Goal: Navigation & Orientation: Understand site structure

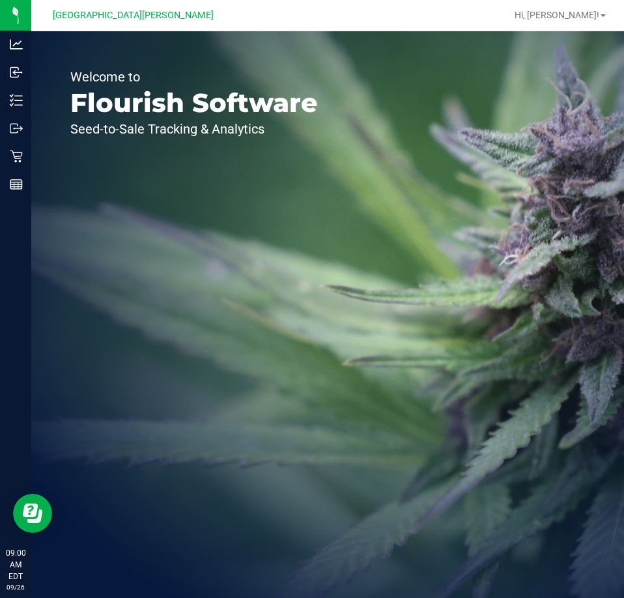
drag, startPoint x: 399, startPoint y: 388, endPoint x: 290, endPoint y: 359, distance: 113.1
click at [387, 380] on div "Welcome to Flourish Software Seed-to-Sale Tracking & Analytics" at bounding box center [327, 314] width 592 height 566
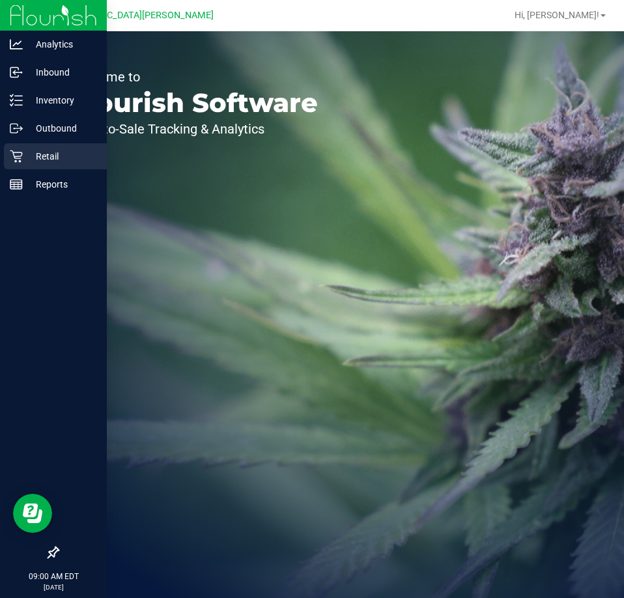
click at [38, 157] on p "Retail" at bounding box center [62, 156] width 78 height 16
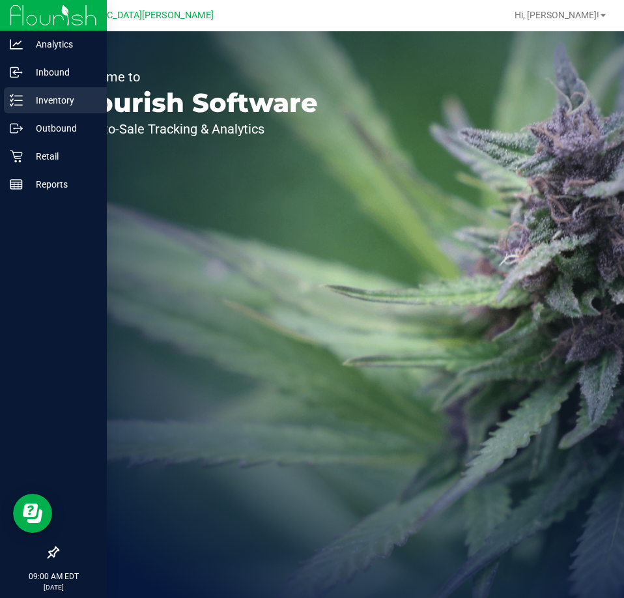
click at [32, 100] on p "Inventory" at bounding box center [62, 100] width 78 height 16
